Goal: Navigation & Orientation: Find specific page/section

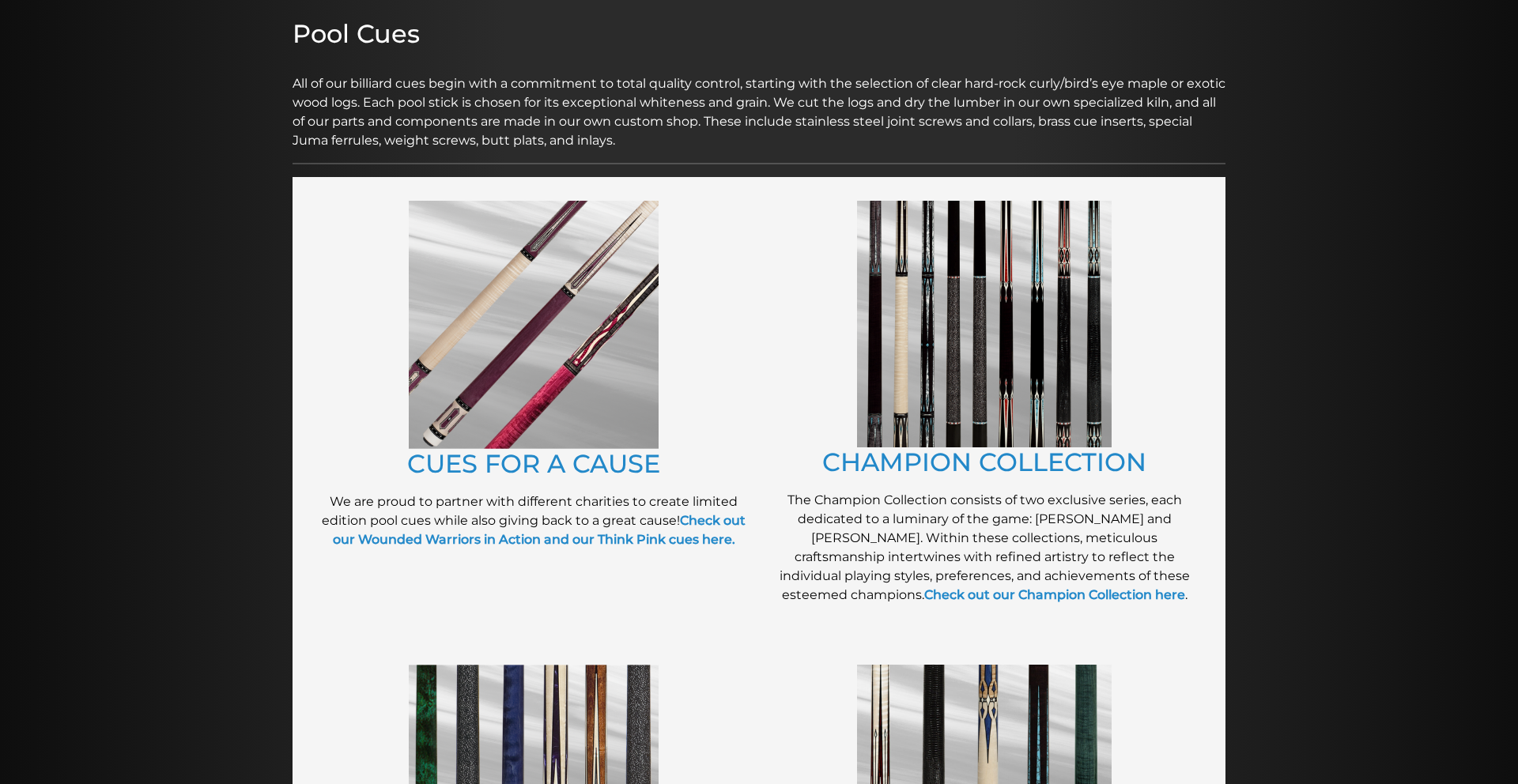
scroll to position [205, 0]
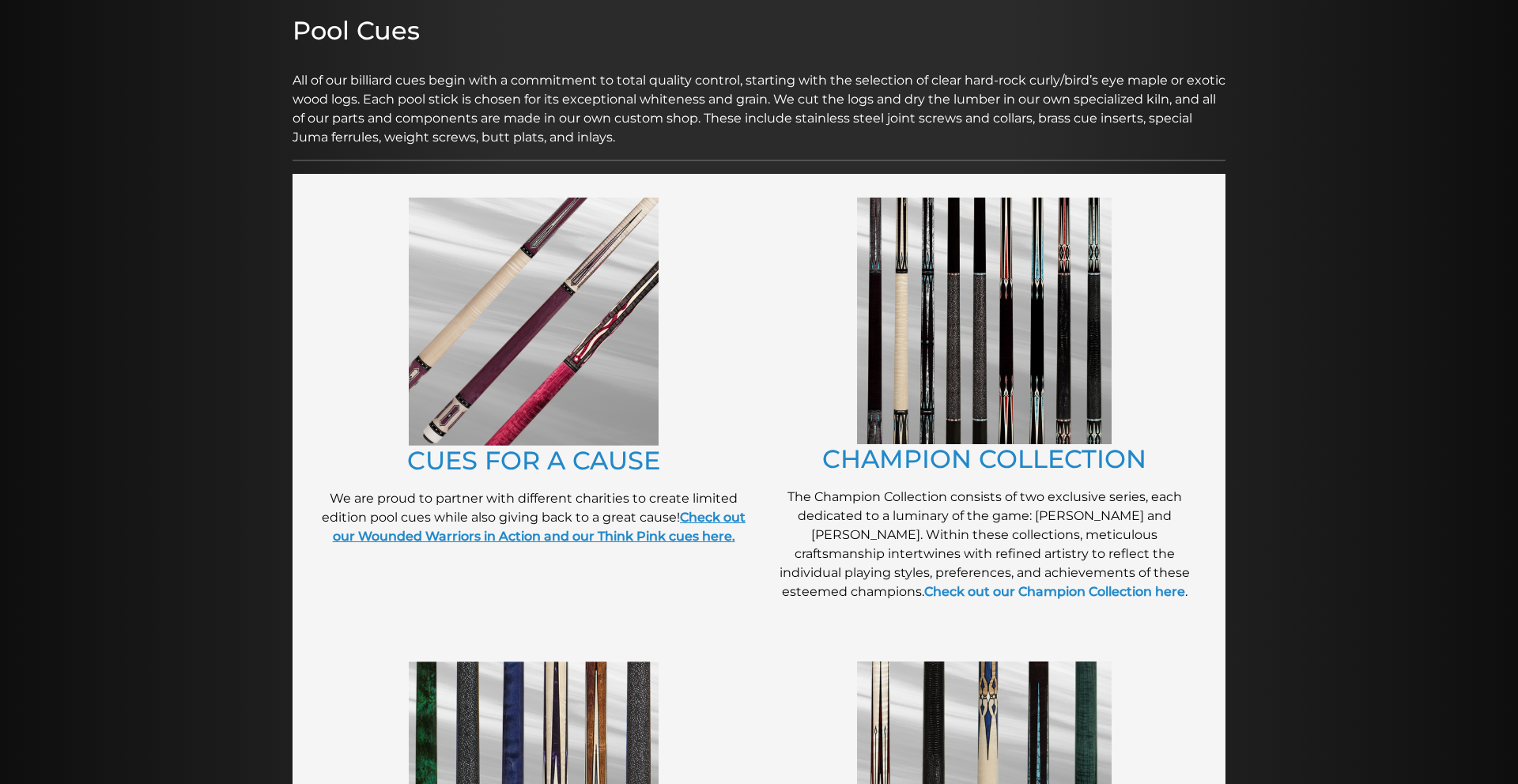
click at [711, 535] on strong "Check out our Wounded Warriors in Action and our Think Pink cues here." at bounding box center [539, 527] width 413 height 34
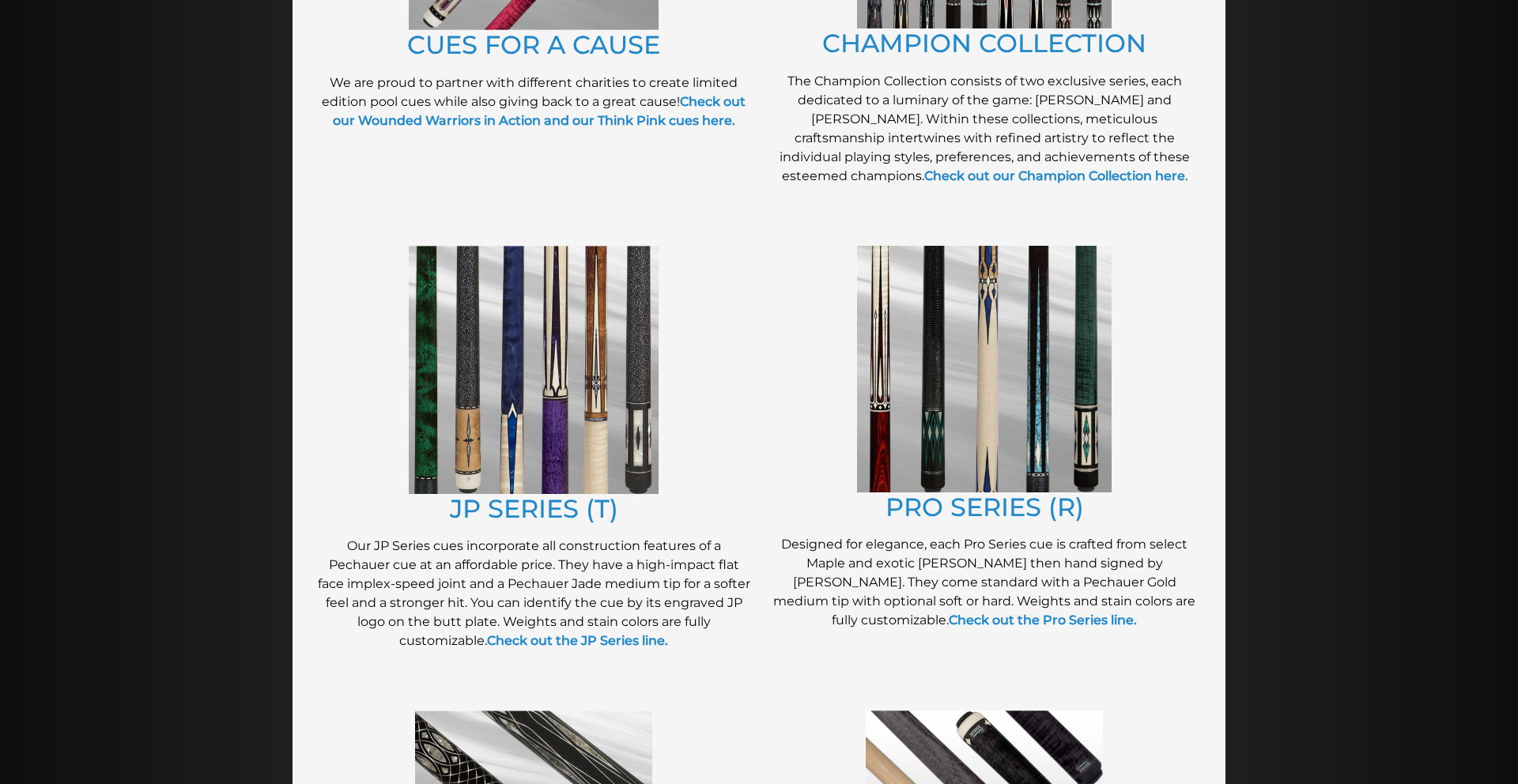
scroll to position [624, 0]
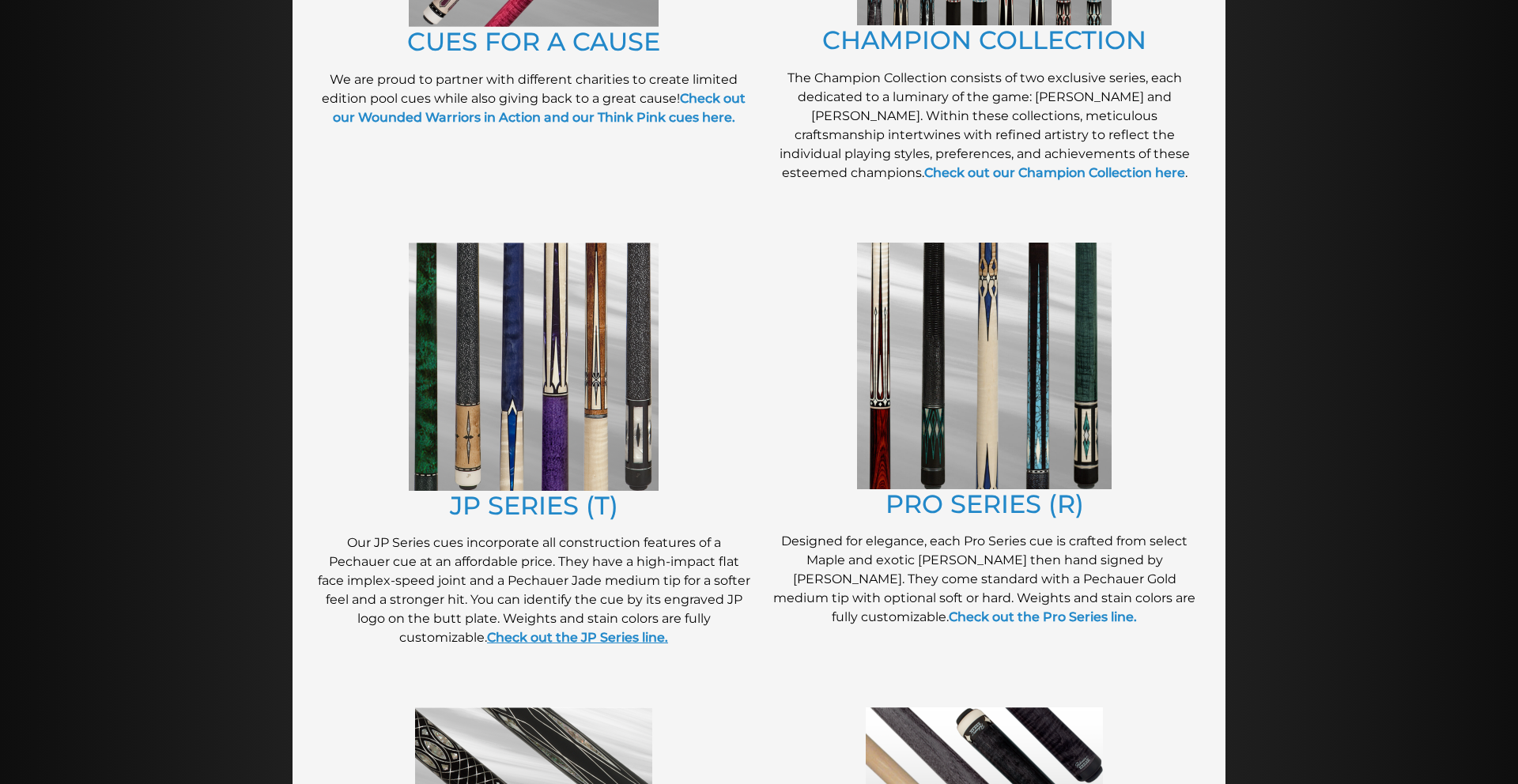
click at [563, 638] on strong "Check out the JP Series line." at bounding box center [578, 637] width 181 height 15
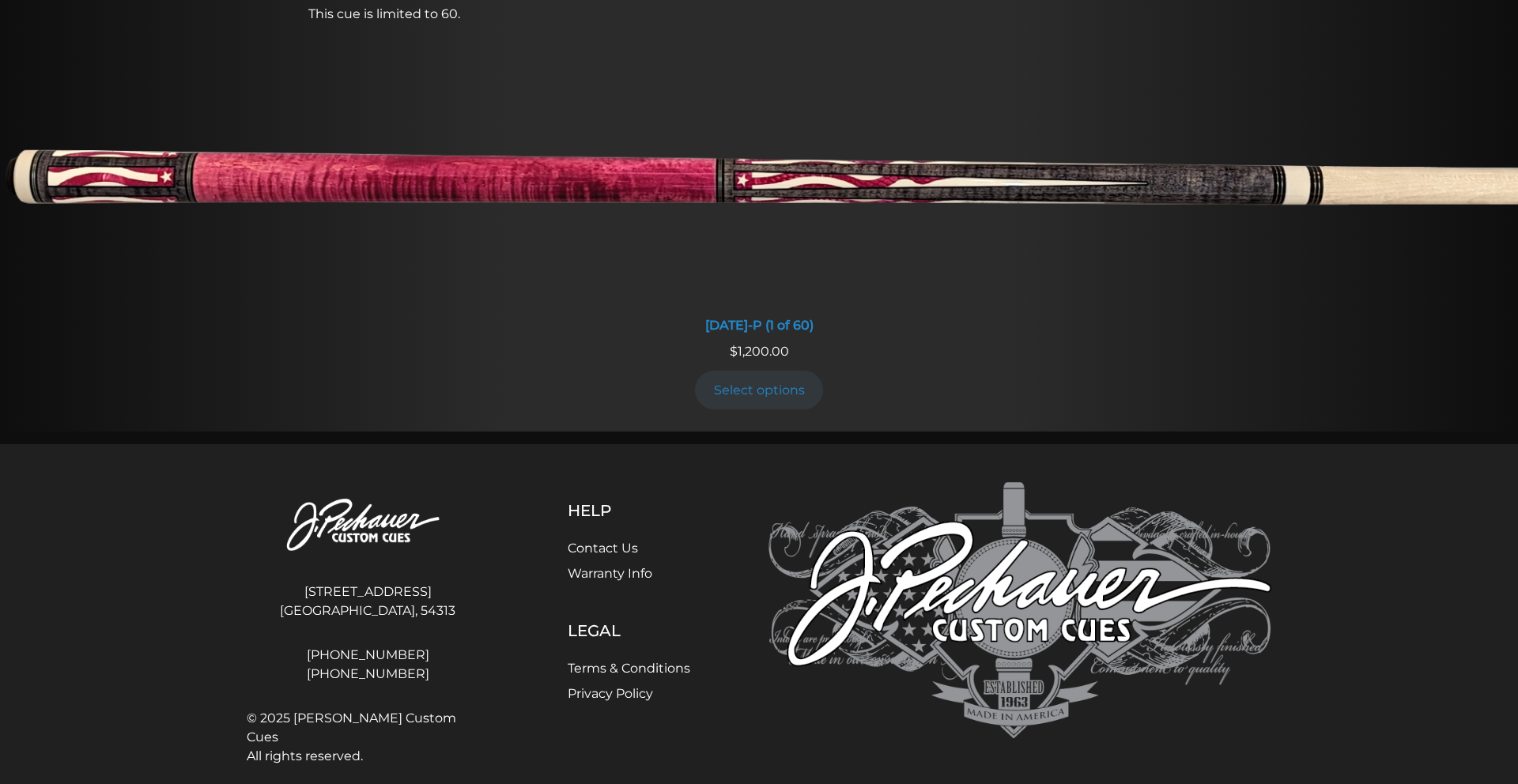
scroll to position [1436, 0]
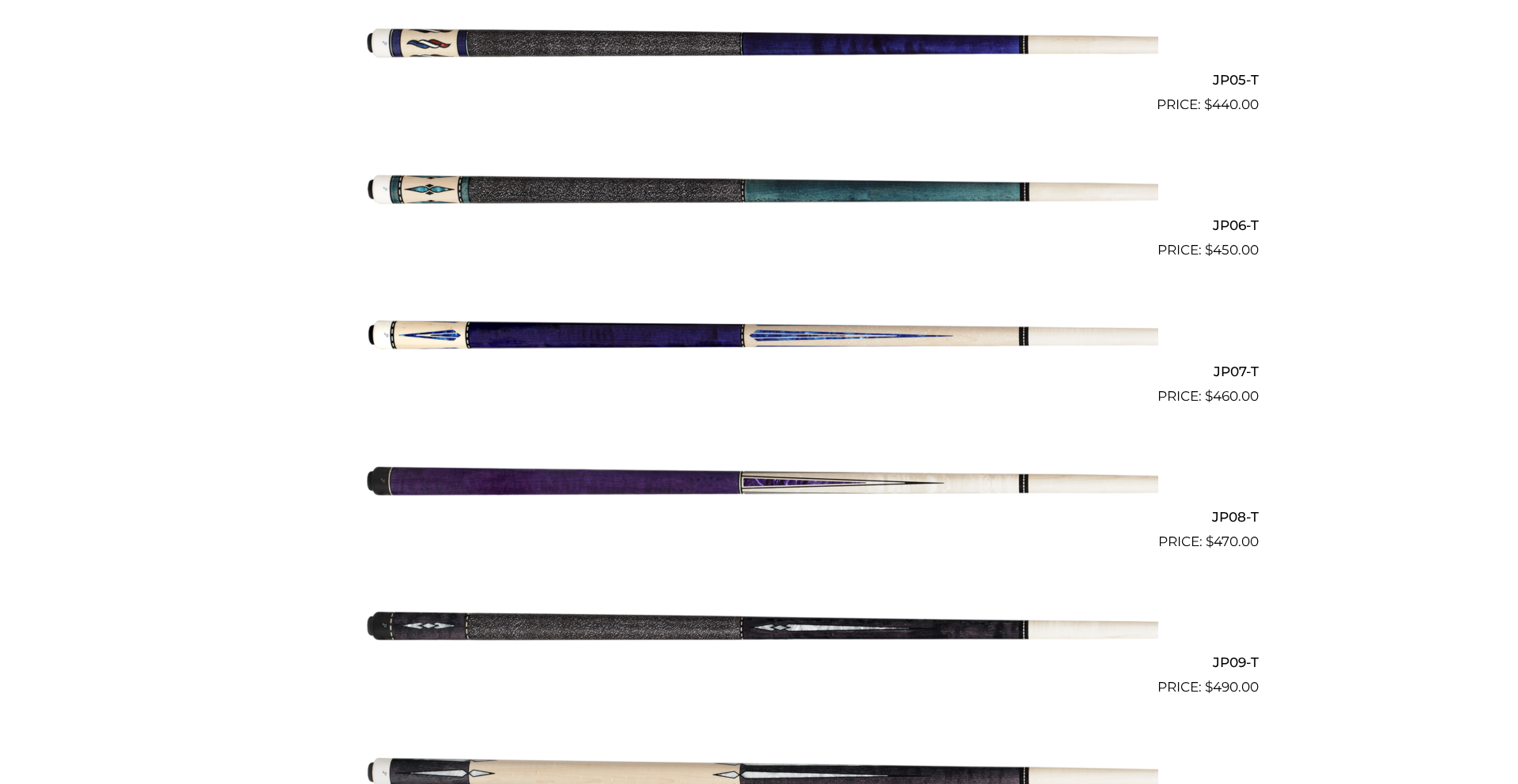
scroll to position [1120, 0]
